Goal: Check status: Check status

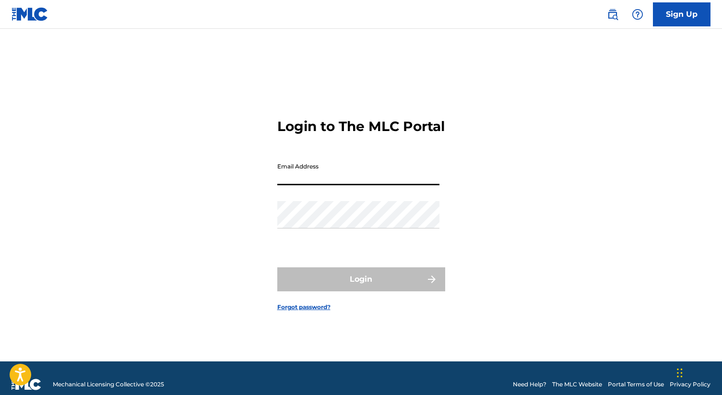
click at [318, 183] on input "Email Address" at bounding box center [358, 171] width 162 height 27
type input "[EMAIL_ADDRESS][DOMAIN_NAME]"
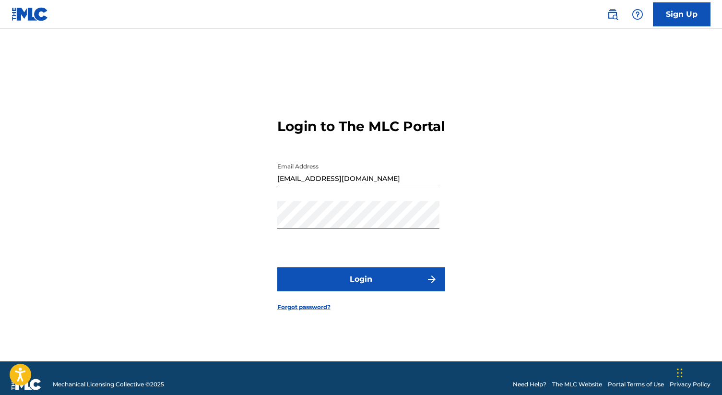
click at [372, 287] on button "Login" at bounding box center [361, 279] width 168 height 24
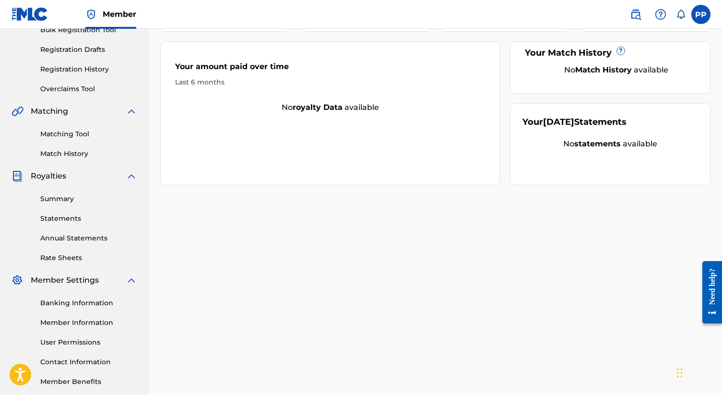
scroll to position [150, 0]
click at [55, 201] on link "Summary" at bounding box center [88, 200] width 97 height 10
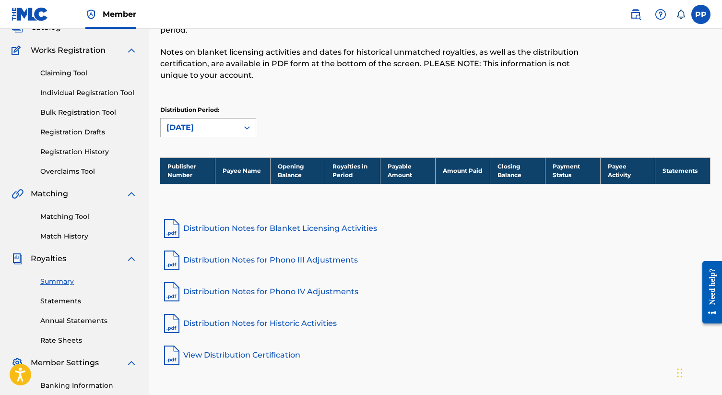
scroll to position [62, 0]
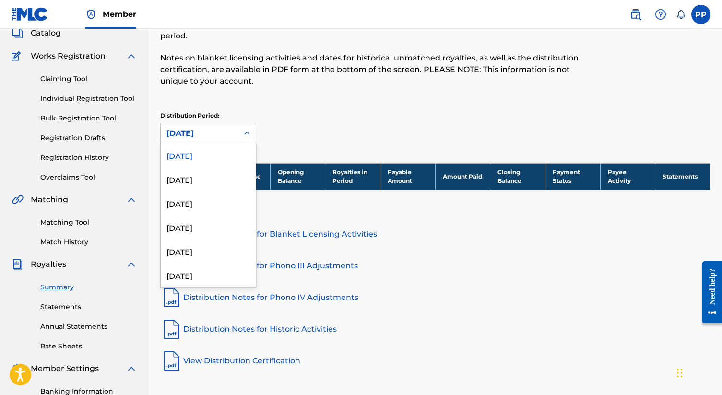
click at [216, 133] on div "[DATE]" at bounding box center [200, 134] width 66 height 12
click at [207, 153] on div "[DATE]" at bounding box center [208, 155] width 95 height 24
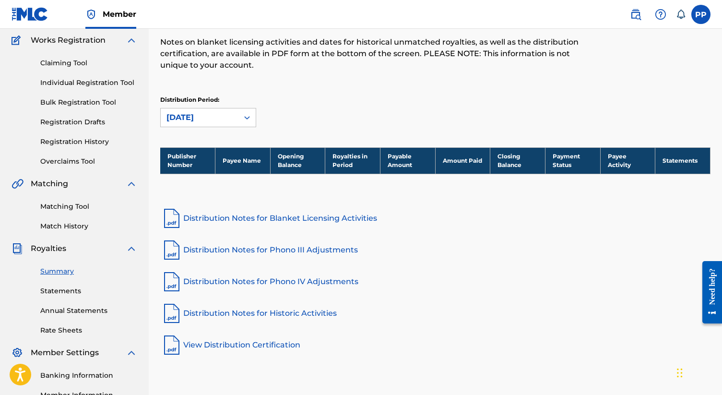
scroll to position [80, 0]
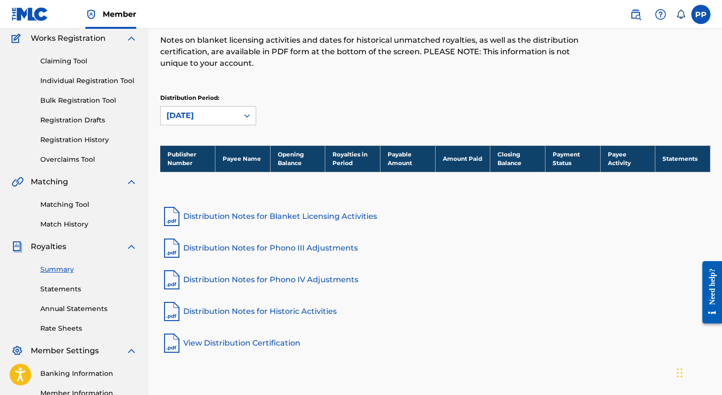
click at [70, 288] on link "Statements" at bounding box center [88, 289] width 97 height 10
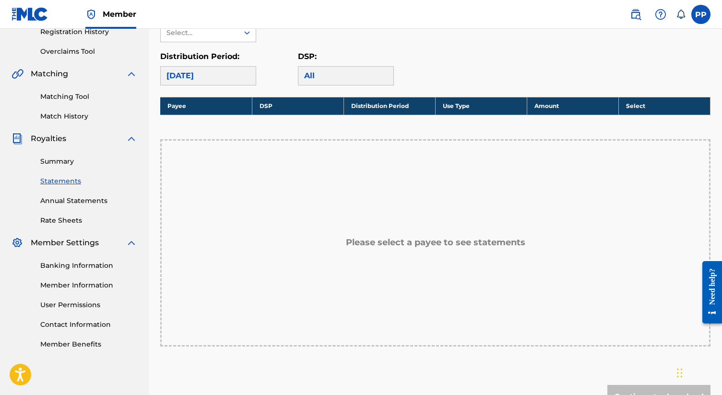
scroll to position [187, 0]
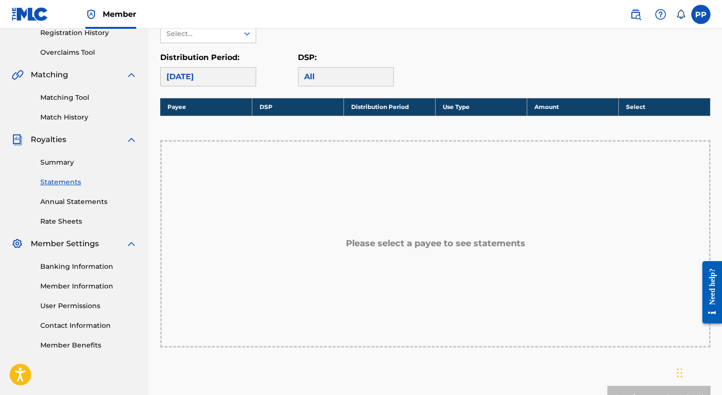
click at [311, 80] on div "All" at bounding box center [346, 76] width 96 height 19
click at [95, 205] on link "Annual Statements" at bounding box center [88, 202] width 97 height 10
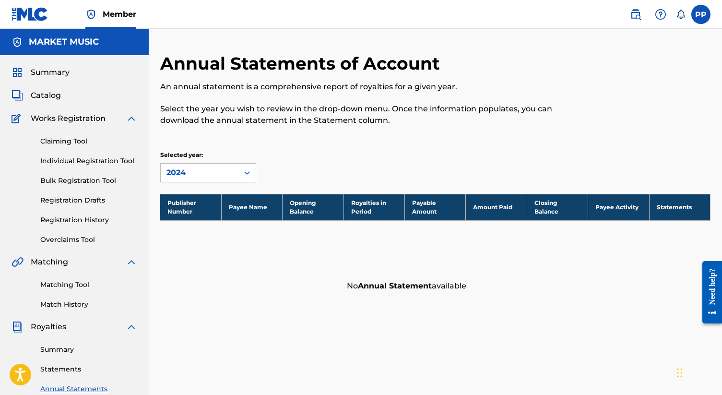
click at [702, 15] on label at bounding box center [701, 14] width 19 height 19
click at [701, 14] on input "PP [PERSON_NAME] [EMAIL_ADDRESS][DOMAIN_NAME] Notification Preferences Profile …" at bounding box center [701, 14] width 0 height 0
click at [604, 138] on p "Log out" at bounding box center [608, 135] width 23 height 9
click at [701, 14] on input "PP [PERSON_NAME] [EMAIL_ADDRESS][DOMAIN_NAME] Notification Preferences Profile …" at bounding box center [701, 14] width 0 height 0
